Goal: Information Seeking & Learning: Learn about a topic

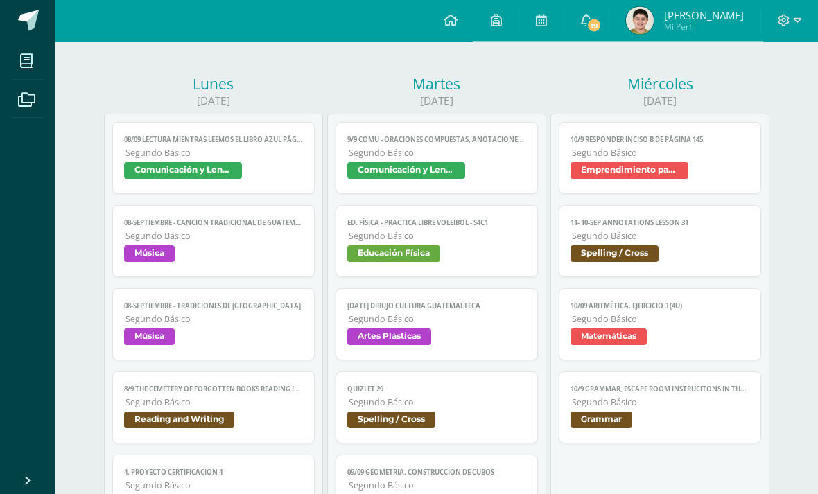
scroll to position [150, 0]
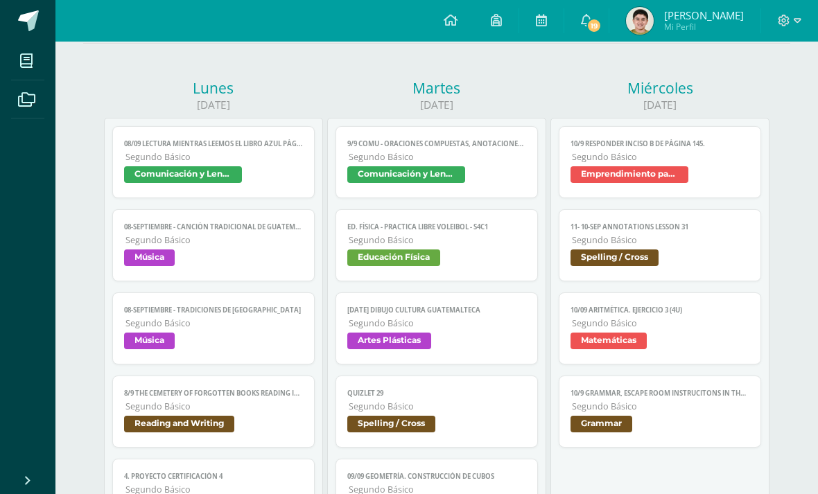
click at [728, 163] on span "Segundo Básico" at bounding box center [660, 157] width 177 height 12
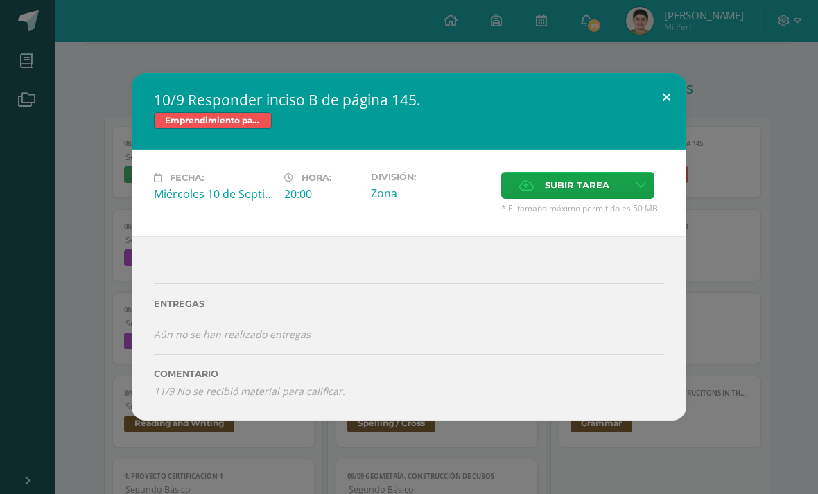
click at [666, 107] on button at bounding box center [667, 96] width 40 height 47
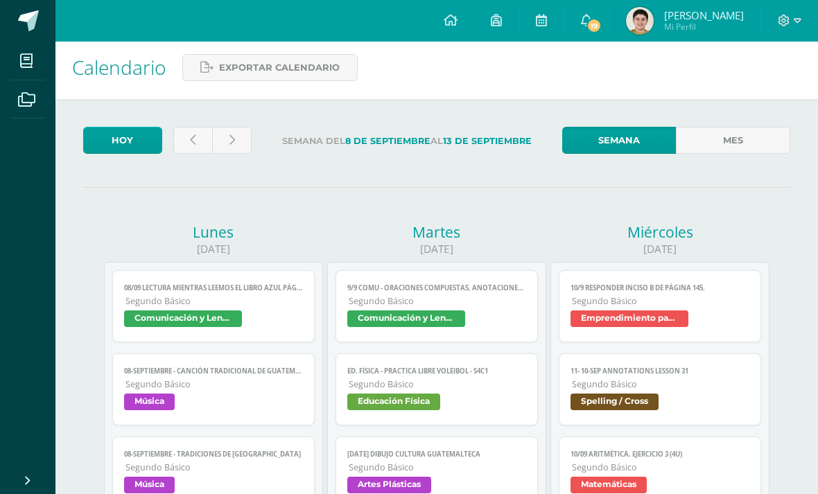
scroll to position [0, 0]
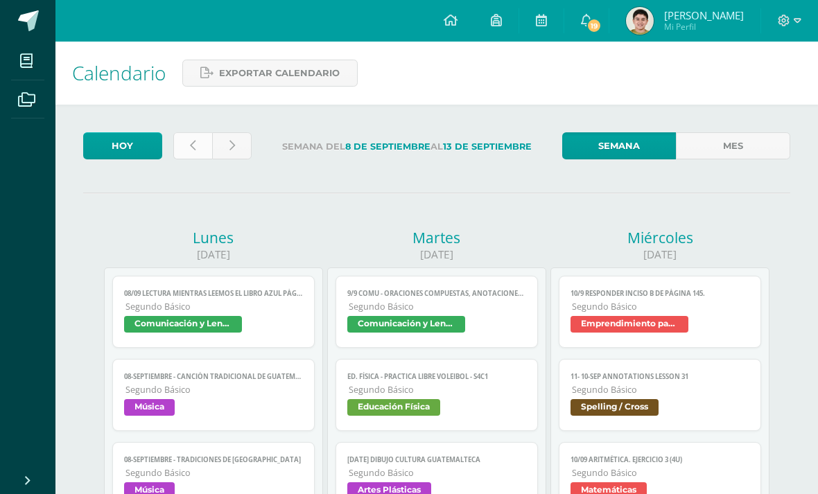
click at [196, 159] on link at bounding box center [193, 145] width 40 height 27
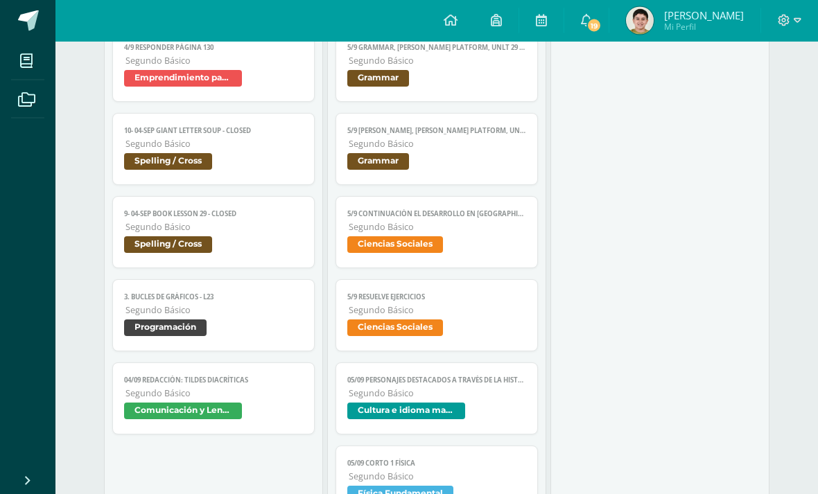
click at [134, 87] on span "Emprendimiento para la productividad" at bounding box center [183, 79] width 118 height 17
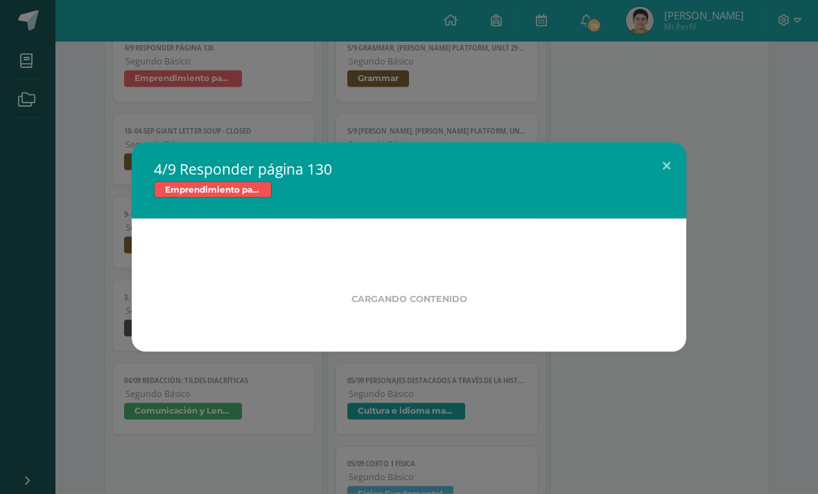
scroll to position [1905, 0]
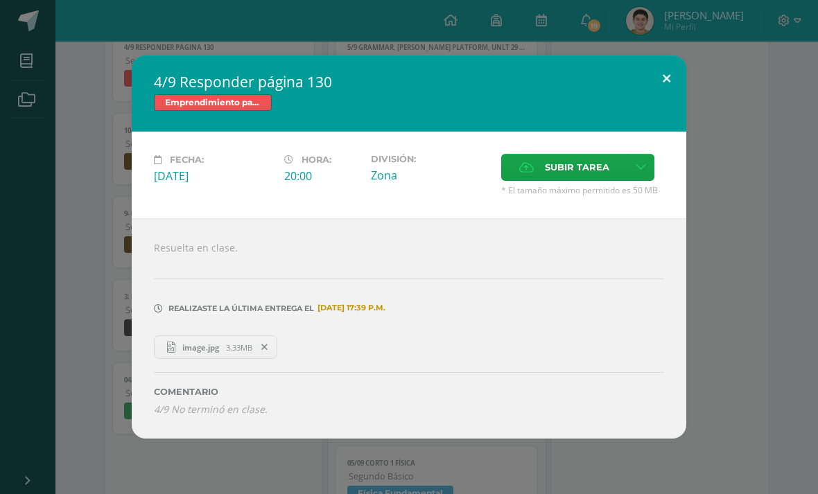
click at [682, 78] on button at bounding box center [667, 78] width 40 height 47
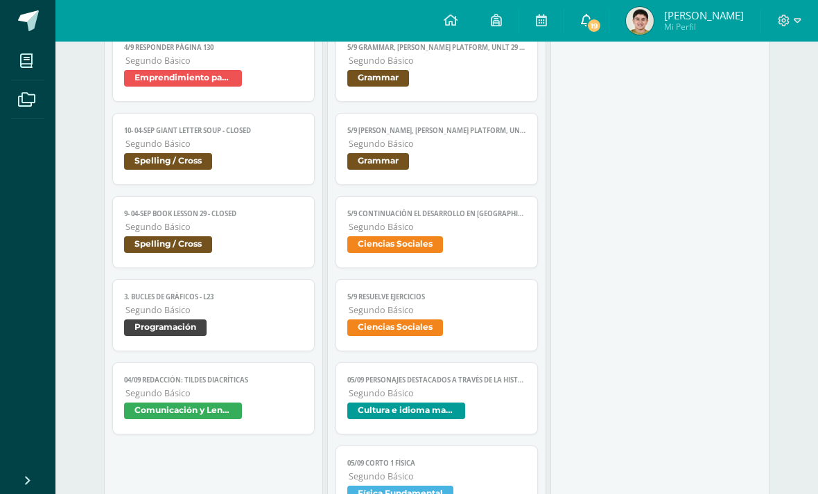
click at [592, 18] on icon at bounding box center [586, 20] width 11 height 12
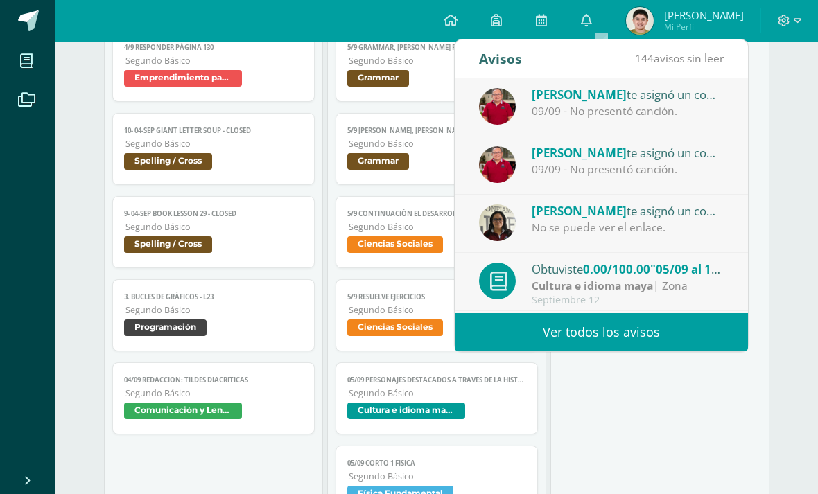
click at [522, 124] on div "Mariano Batz te asignó un comentario en '08-septiembre - Canción tradicional de…" at bounding box center [601, 107] width 293 height 58
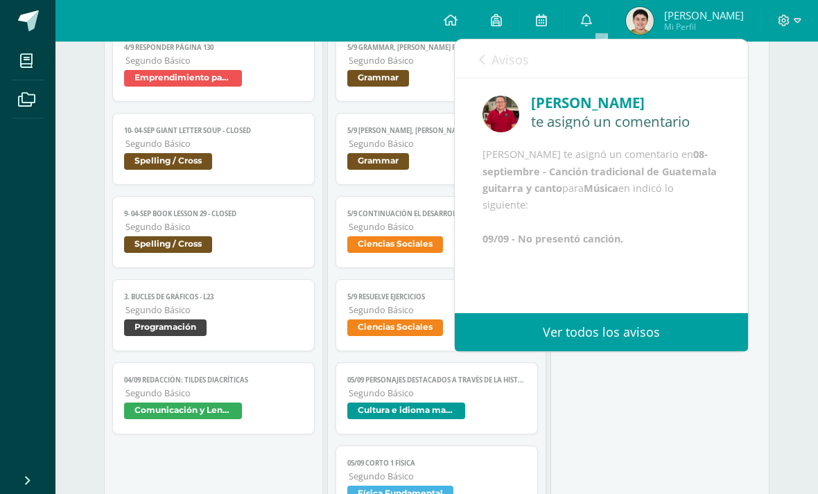
click at [466, 56] on div "Avisos 143 avisos sin leer Avisos" at bounding box center [601, 59] width 293 height 39
click at [480, 44] on link "Avisos" at bounding box center [504, 60] width 50 height 40
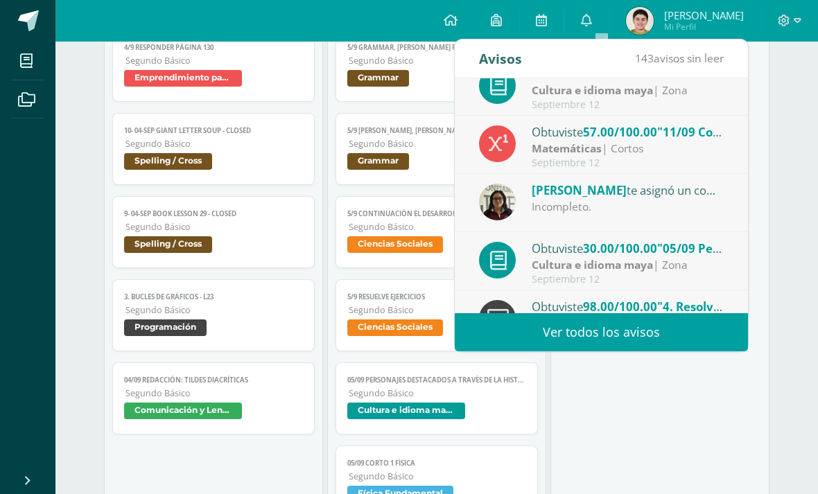
scroll to position [227, 0]
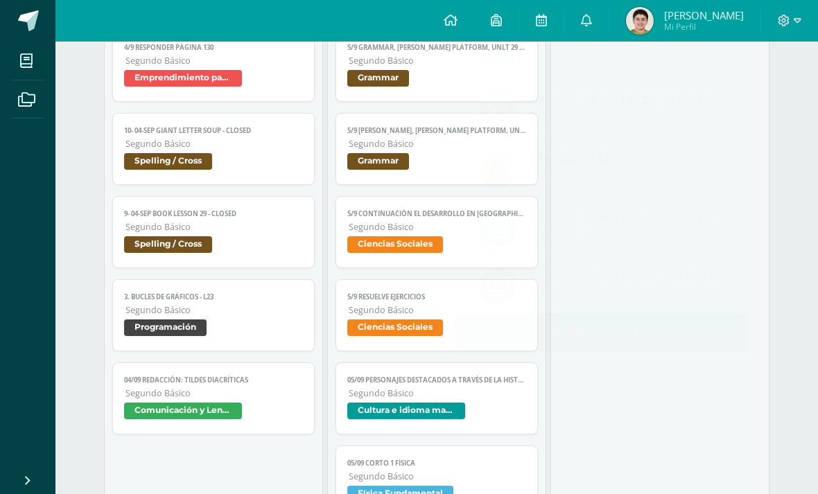
click at [607, 392] on div "06/09 ReadTheory 3 Reading and Writing Cargando contenido 06/09 ReadTheory 3 Se…" at bounding box center [659, 326] width 219 height 1275
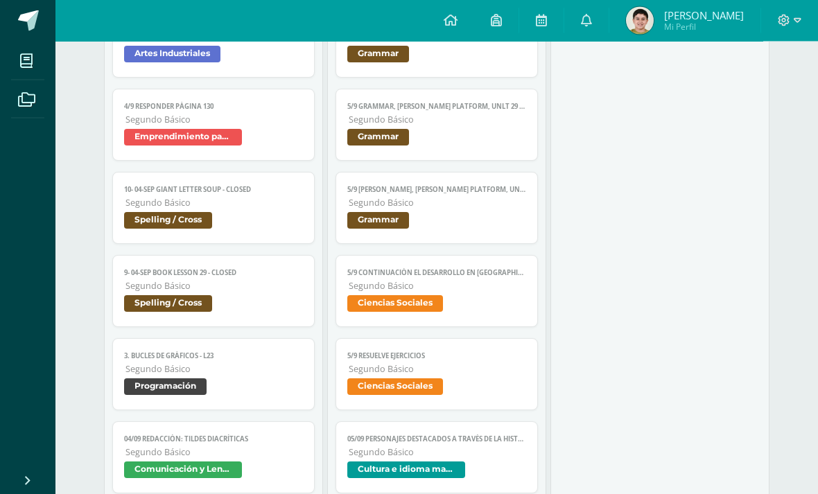
click at [137, 109] on link "4/9 Responder página 130 Segundo Básico Emprendimiento para la productividad" at bounding box center [213, 125] width 202 height 72
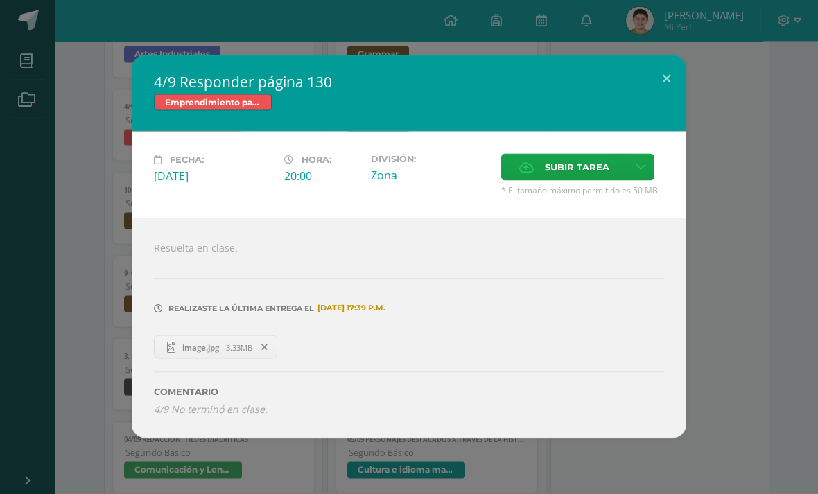
scroll to position [1846, 0]
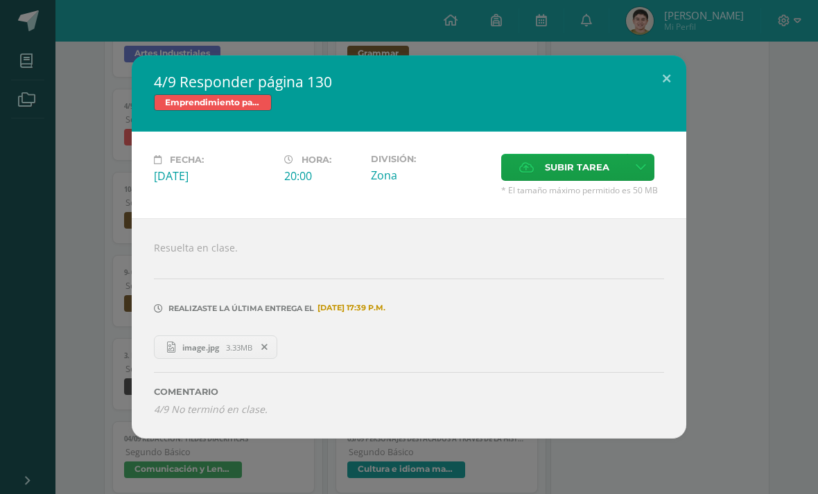
click at [694, 55] on div "4/9 Responder página 130 Emprendimiento para la productividad Fecha: Jueves 04 …" at bounding box center [409, 246] width 807 height 383
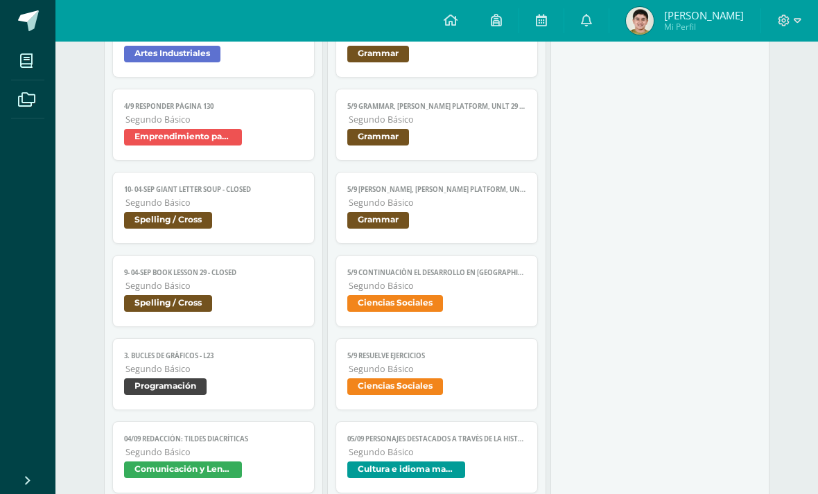
click at [666, 64] on div "4/9 Responder página 130 Emprendimiento para la productividad Fecha: Jueves 04 …" at bounding box center [409, 246] width 807 height 383
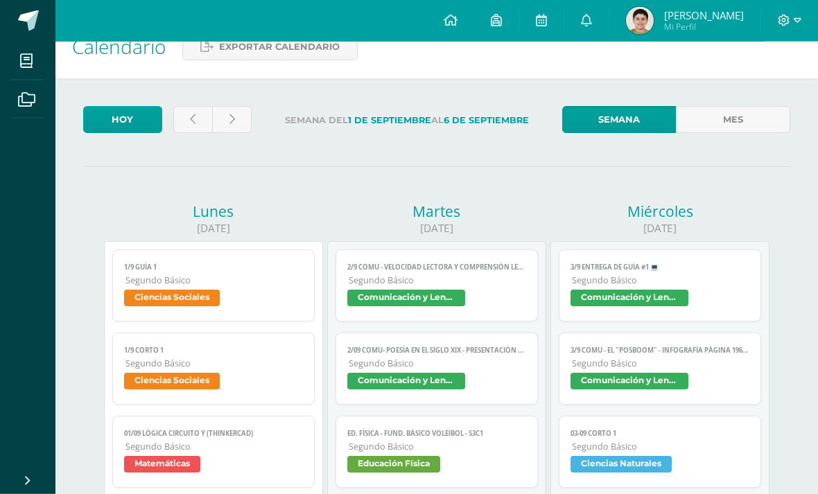
scroll to position [6, 0]
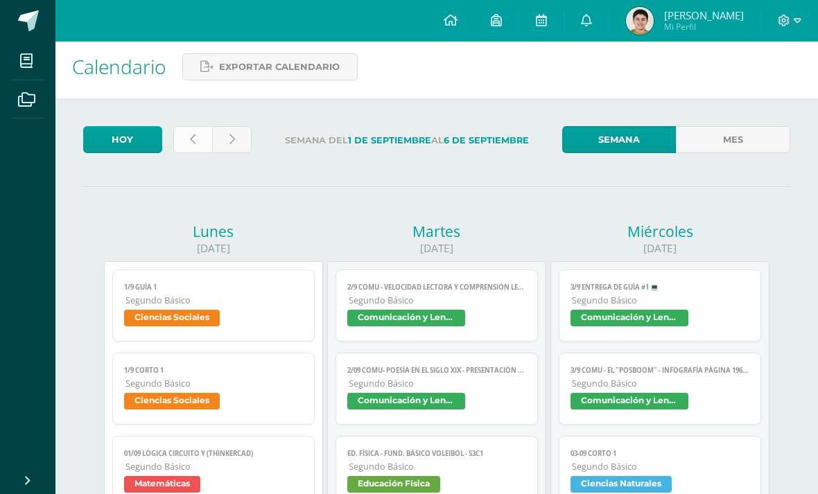
click at [177, 139] on link at bounding box center [193, 139] width 40 height 27
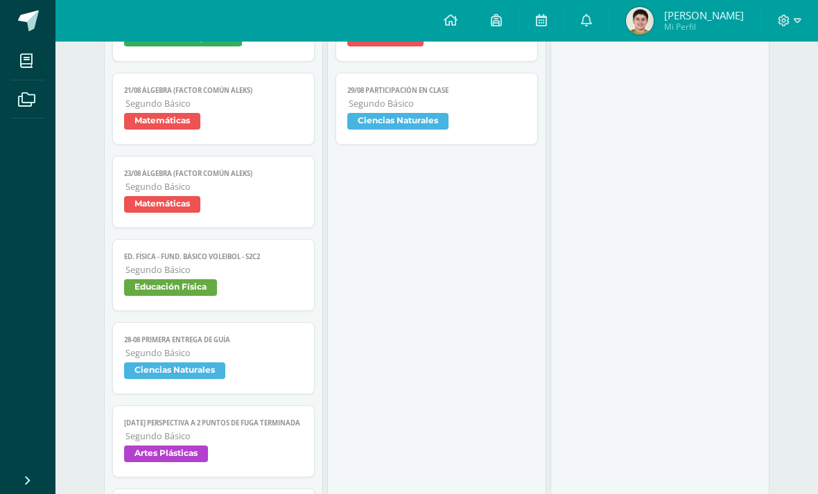
scroll to position [1704, 0]
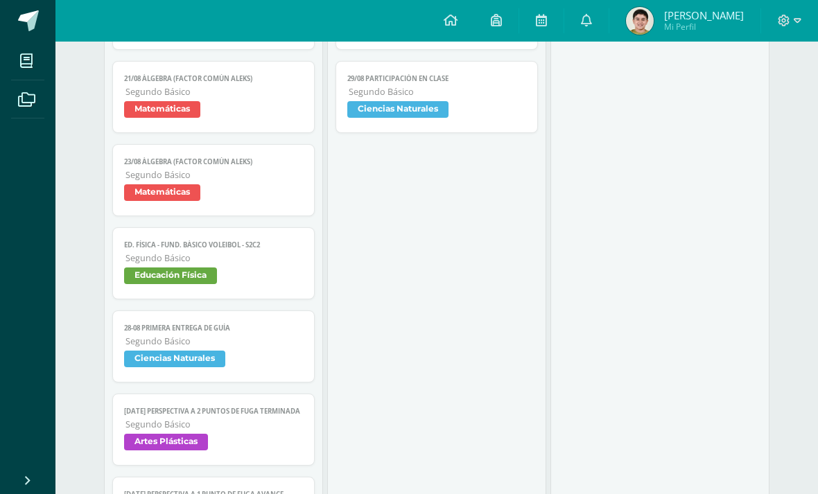
click at [147, 367] on span "Ciencias Naturales" at bounding box center [174, 359] width 101 height 17
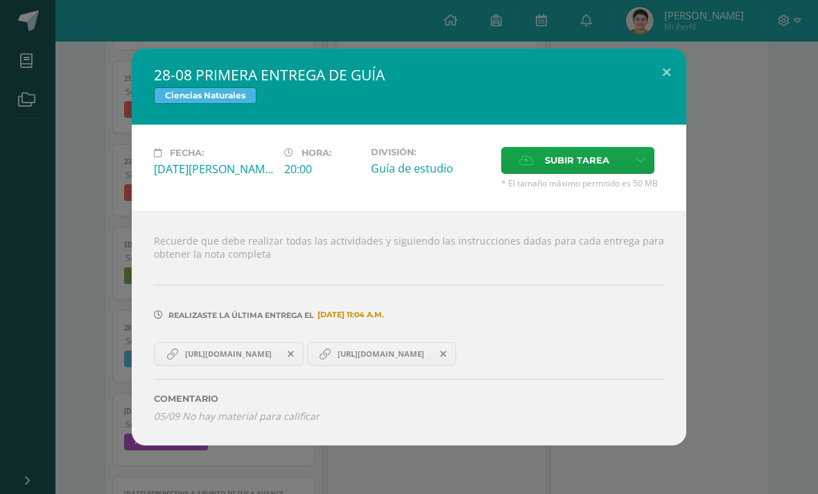
click at [229, 360] on span "https://centroeducativoelvalle-my.sharepoint.com/:w:/g/personal/pablo_anleu_cen…" at bounding box center [228, 354] width 100 height 11
click at [431, 360] on span "https://centroeducativoelvalle-my.sharepoint.com/:w:/g/personal/pablo_anleu_cen…" at bounding box center [381, 354] width 100 height 11
click at [71, 382] on div "28-08 PRIMERA ENTREGA DE GUÍA Ciencias Naturales Fecha: Jueves 28 de Agosto Hor…" at bounding box center [409, 247] width 807 height 396
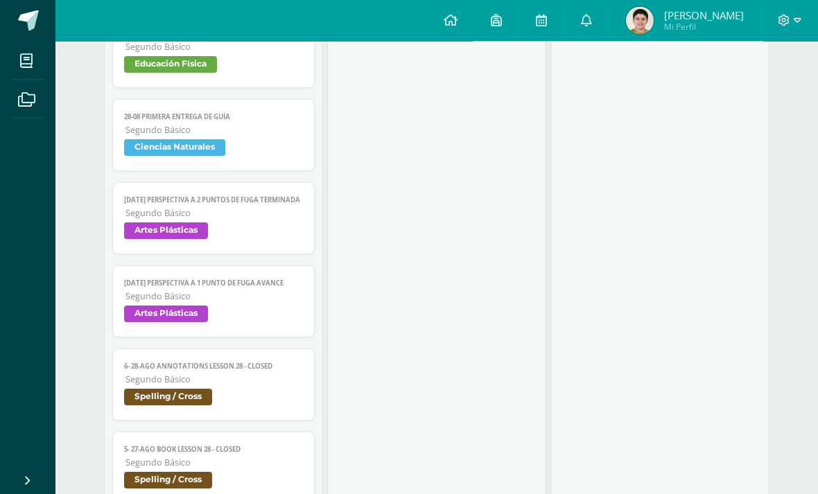
scroll to position [1919, 0]
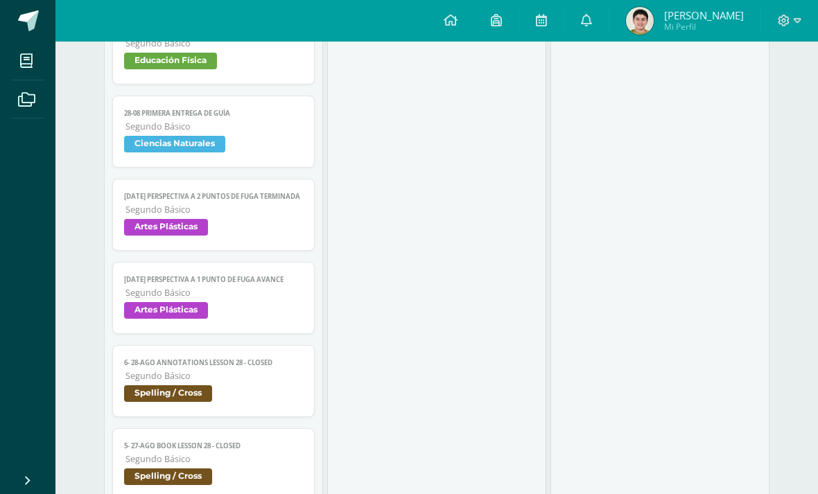
click at [275, 132] on span "Segundo Básico" at bounding box center [213, 127] width 177 height 12
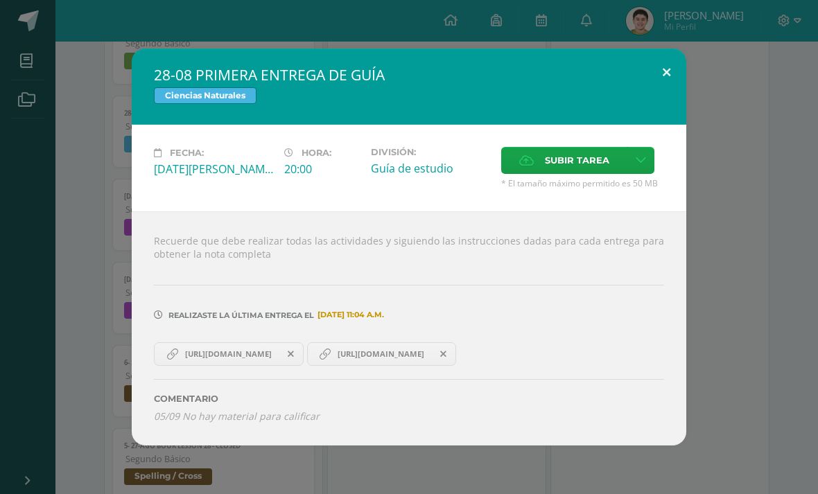
click at [659, 88] on button at bounding box center [667, 72] width 40 height 47
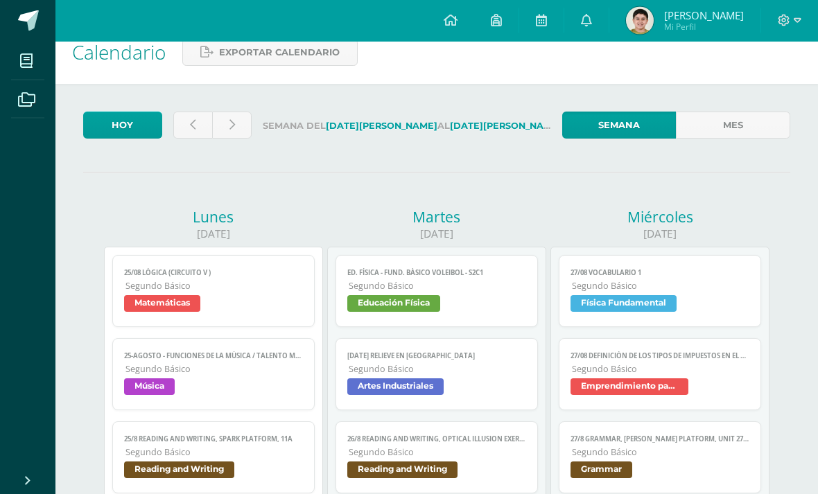
scroll to position [0, 0]
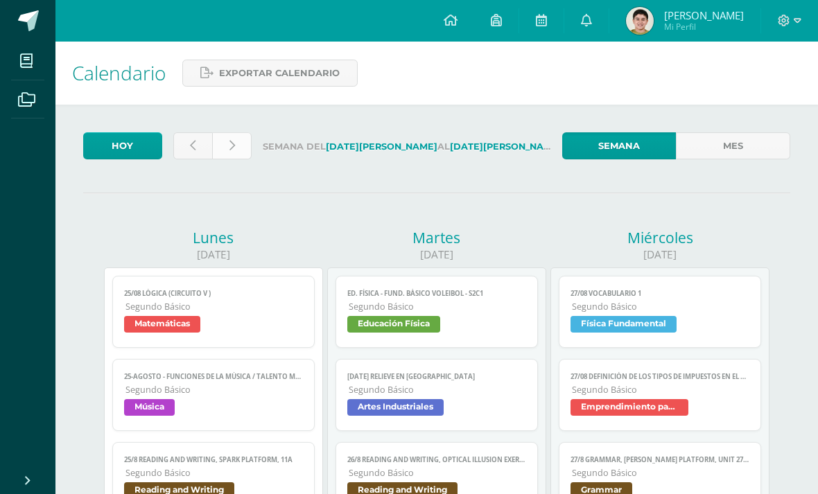
click at [227, 143] on link at bounding box center [232, 145] width 40 height 27
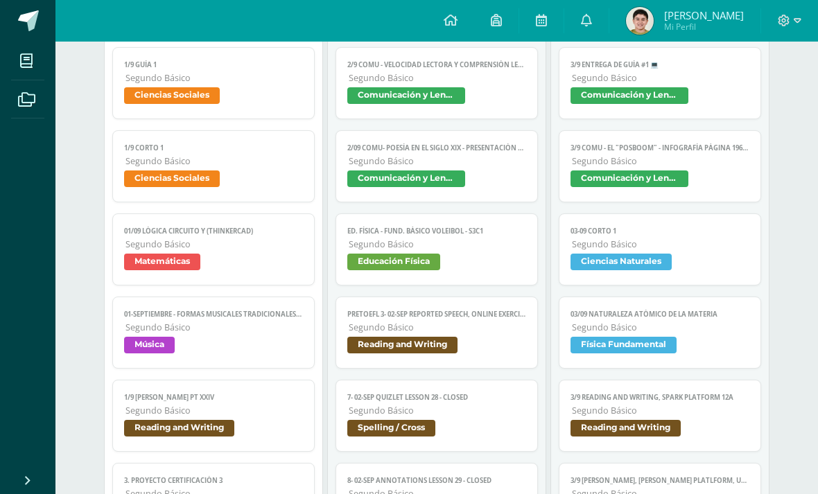
scroll to position [230, 0]
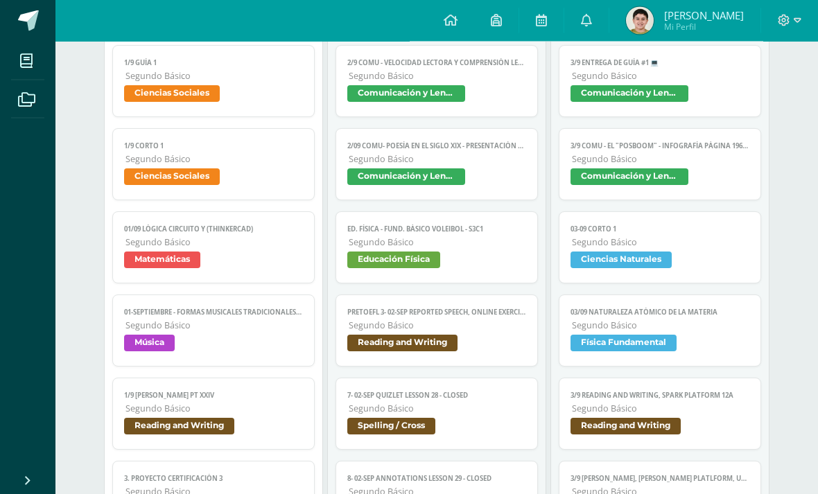
click at [280, 100] on span "Ciencias Sociales" at bounding box center [213, 96] width 178 height 20
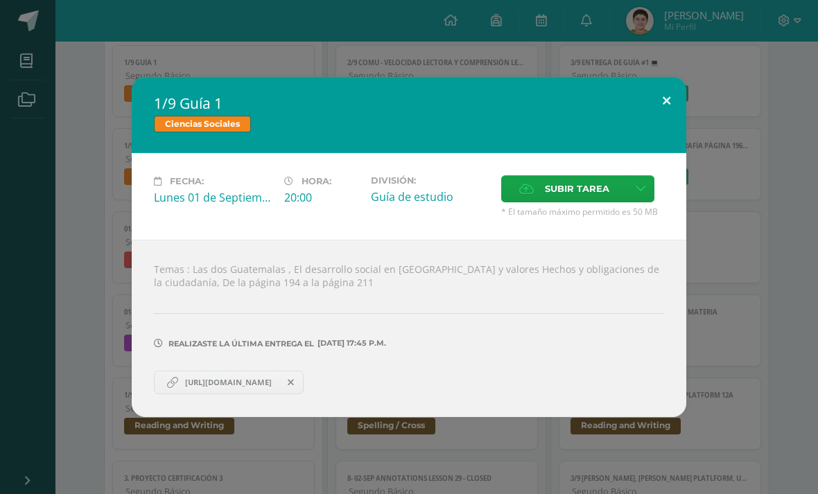
click at [671, 80] on button at bounding box center [667, 100] width 40 height 47
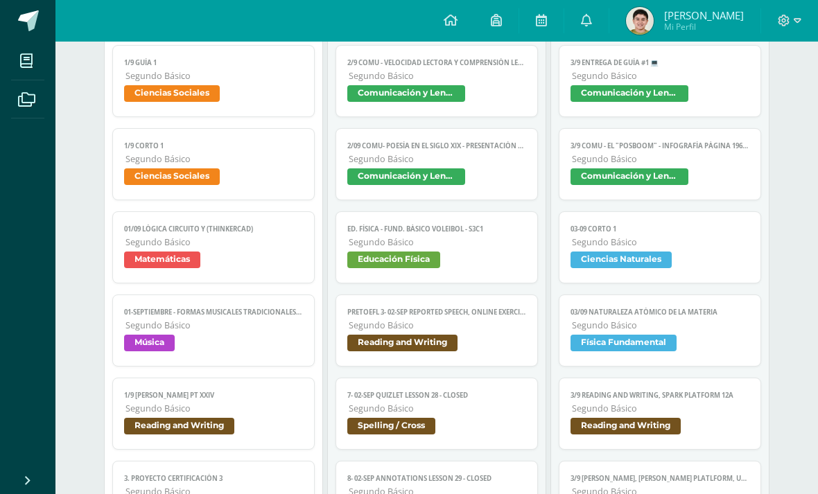
click at [259, 102] on span "Ciencias Sociales" at bounding box center [213, 95] width 178 height 20
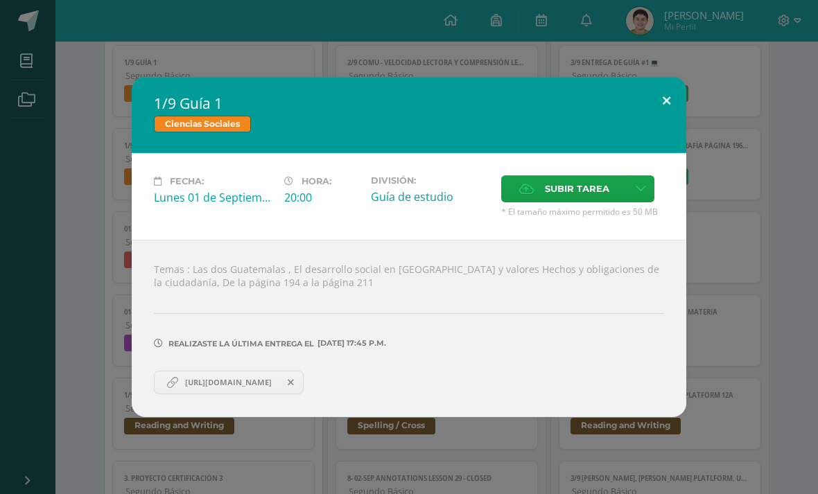
click at [654, 121] on div "1/9 Guía 1 Ciencias Sociales Fecha: Lunes 01 de Septiembre Hora: 20:00 División…" at bounding box center [409, 247] width 554 height 340
click at [671, 98] on button at bounding box center [667, 100] width 40 height 47
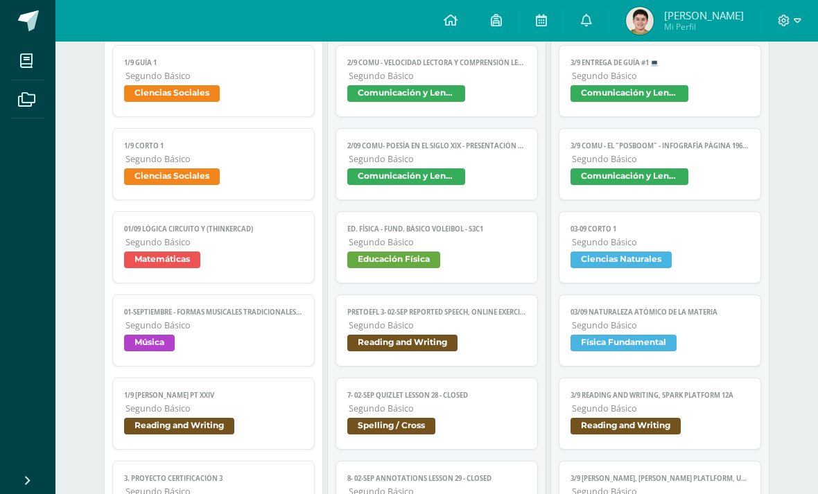
click at [700, 103] on span "Comunicación y Lenguaje" at bounding box center [659, 95] width 178 height 20
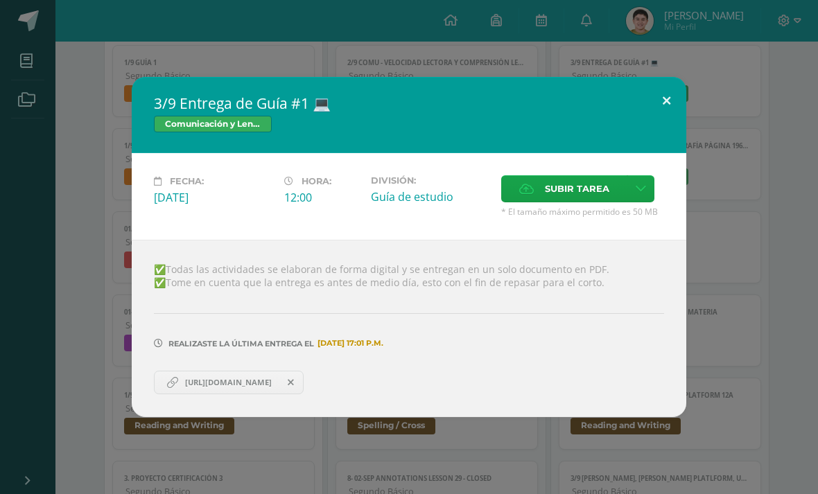
click at [674, 80] on button at bounding box center [667, 100] width 40 height 47
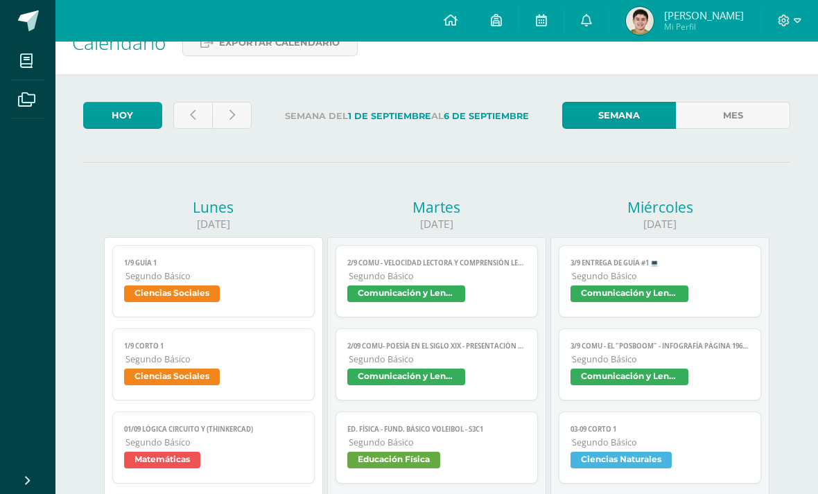
scroll to position [0, 0]
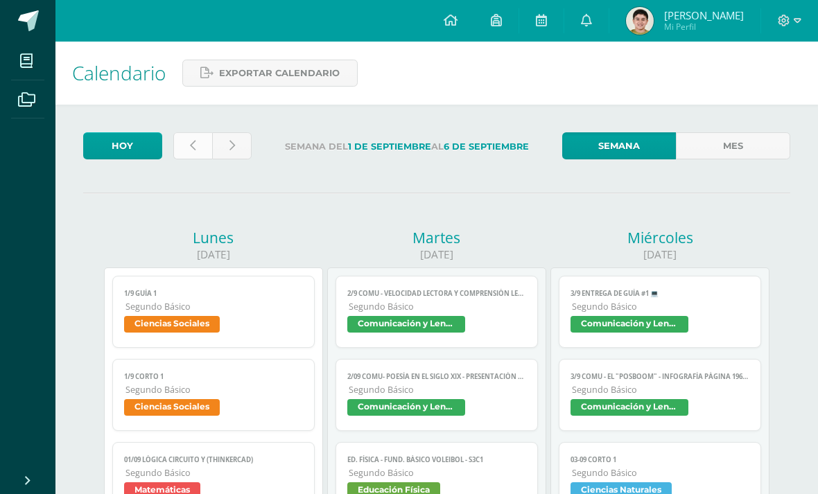
click at [192, 148] on icon at bounding box center [193, 146] width 6 height 12
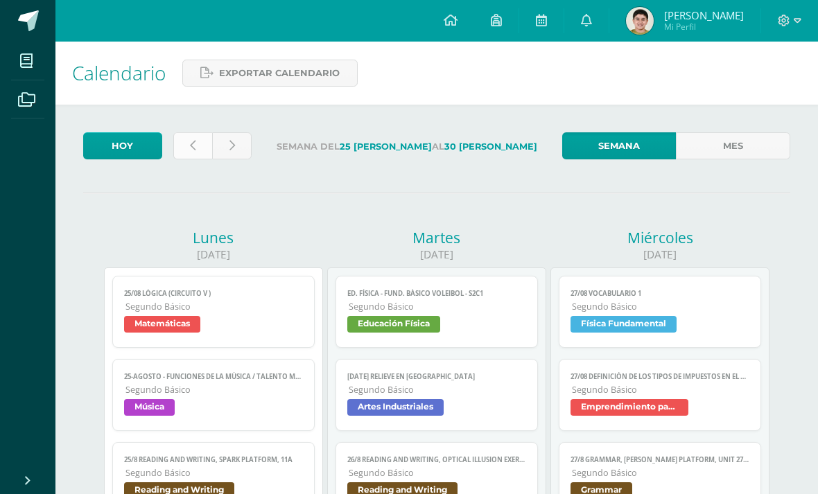
click at [184, 150] on link at bounding box center [193, 145] width 40 height 27
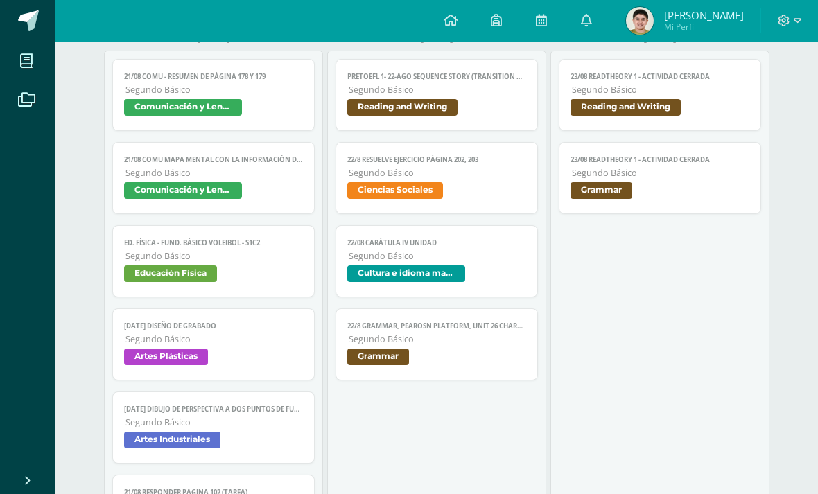
scroll to position [1283, 0]
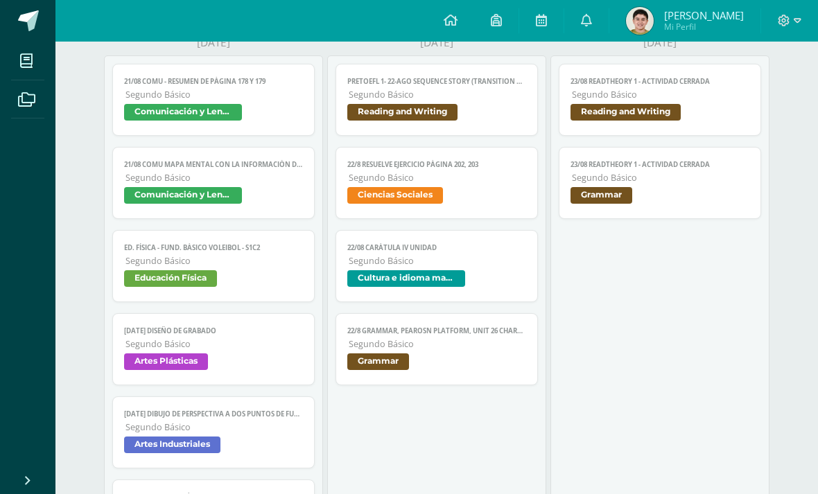
click at [484, 183] on span "Segundo Básico" at bounding box center [437, 178] width 177 height 12
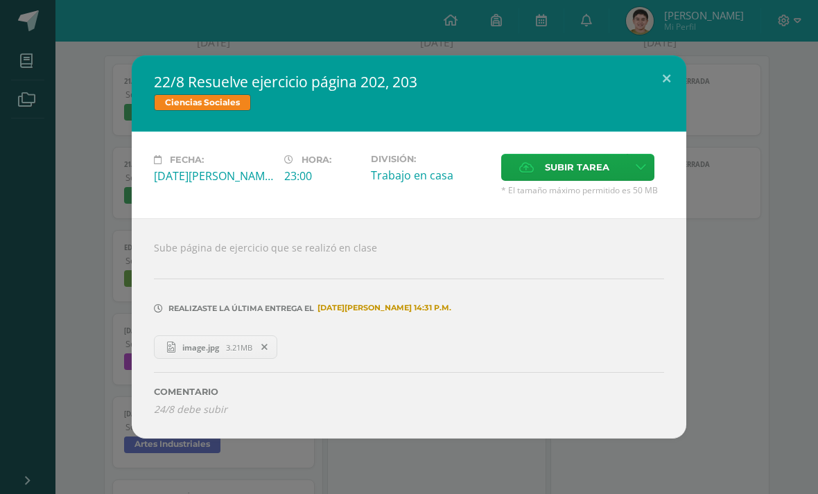
click at [184, 359] on link "image.jpg 3.21MB" at bounding box center [215, 347] width 123 height 24
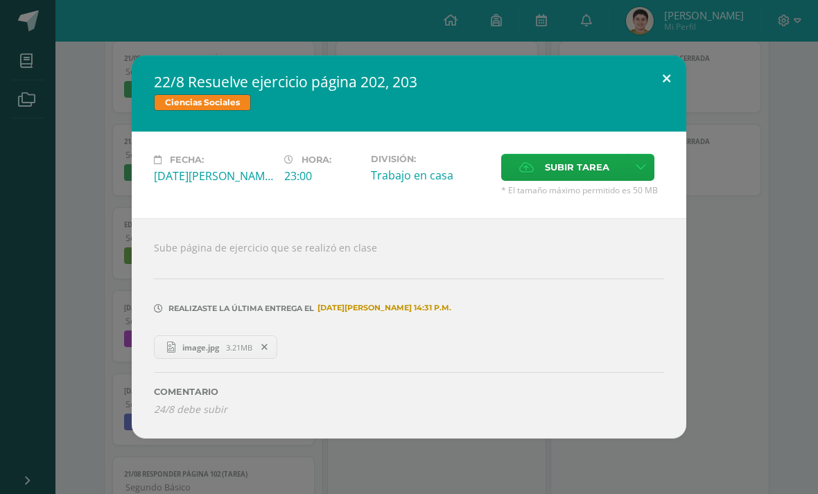
click at [661, 73] on button at bounding box center [667, 78] width 40 height 47
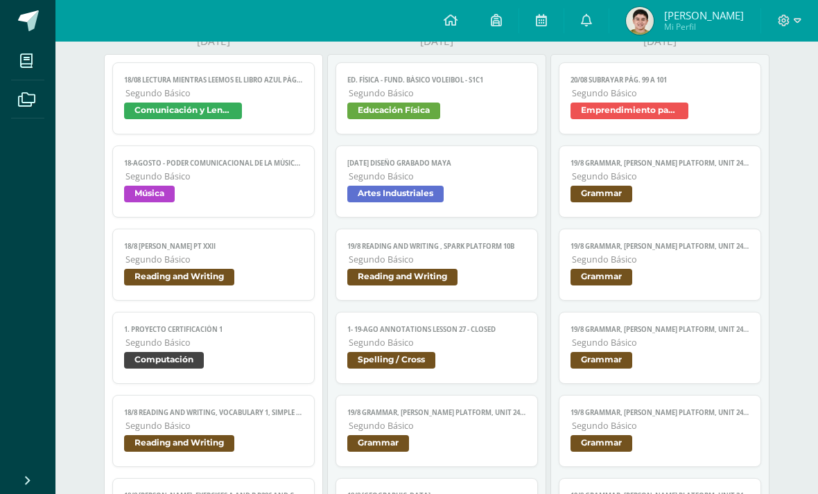
scroll to position [98, 0]
